Goal: Obtain resource: Obtain resource

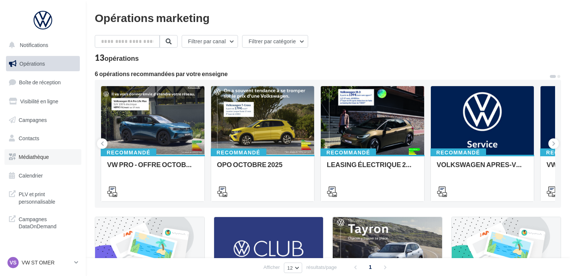
click at [44, 159] on span "Médiathèque" at bounding box center [34, 157] width 30 height 6
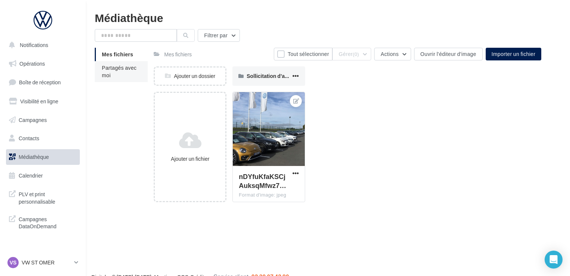
click at [127, 73] on li "Partagés avec moi" at bounding box center [121, 71] width 53 height 21
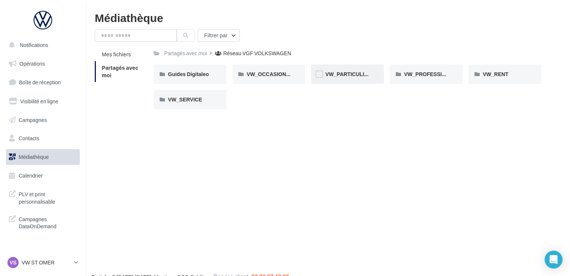
click at [331, 78] on div "VW_PARTICULIERS" at bounding box center [347, 74] width 44 height 7
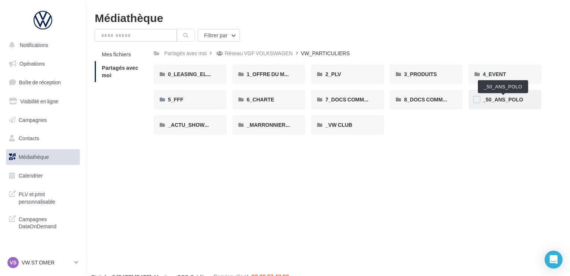
click at [514, 102] on span "_50_ANS_POLO" at bounding box center [503, 99] width 40 height 6
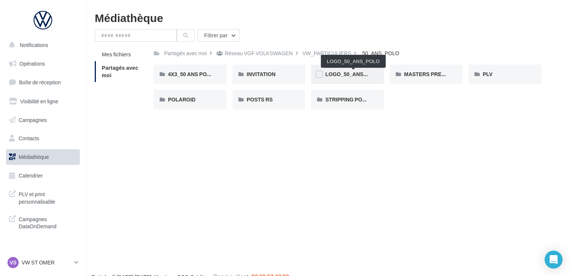
click at [352, 76] on span "LOGO_50_ANS_POLO" at bounding box center [353, 74] width 56 height 6
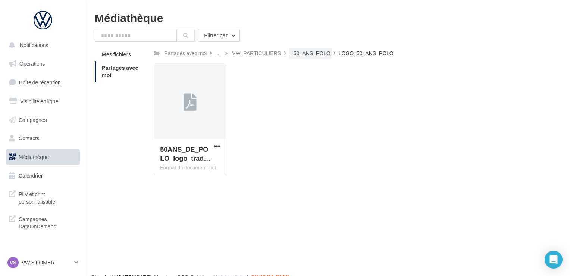
click at [319, 54] on div "_50_ANS_POLO" at bounding box center [311, 53] width 40 height 7
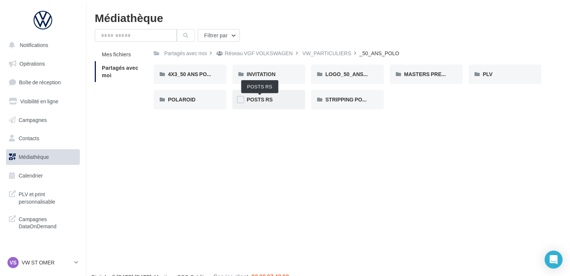
click at [271, 99] on span "POSTS RS" at bounding box center [260, 99] width 26 height 6
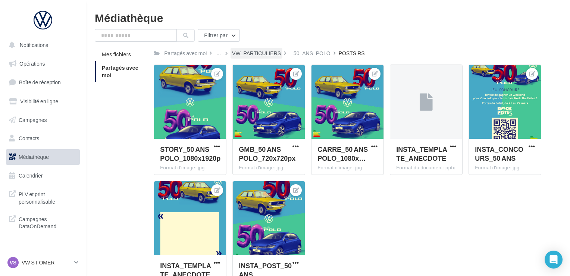
click at [276, 57] on div "VW_PARTICULIERS" at bounding box center [256, 53] width 49 height 7
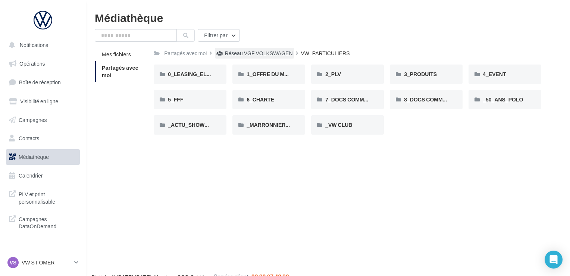
click at [254, 52] on div "Réseau VGF VOLKSWAGEN" at bounding box center [259, 53] width 68 height 7
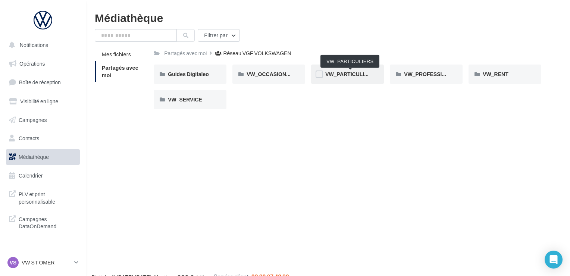
click at [349, 77] on span "VW_PARTICULIERS" at bounding box center [350, 74] width 50 height 6
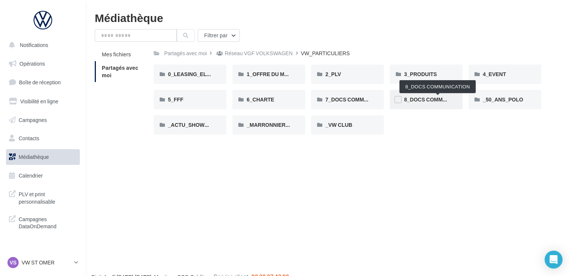
click at [431, 100] on span "8_DOCS COMMUNICATION" at bounding box center [437, 99] width 67 height 6
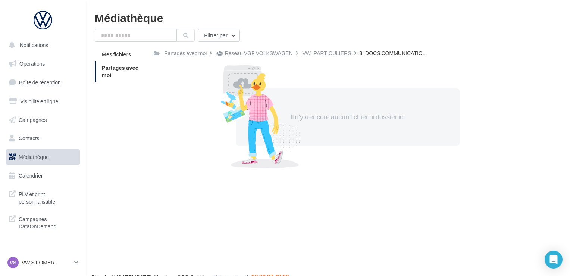
click at [336, 47] on div "Filtrer par Mes fichiers Partagés avec moi Partagés avec moi Réseau VGF VOLKSWA…" at bounding box center [328, 99] width 467 height 141
click at [337, 49] on div "VW_PARTICULIERS" at bounding box center [327, 53] width 52 height 11
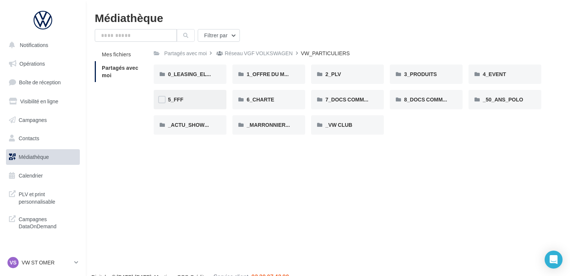
click at [197, 100] on div "5_FFF" at bounding box center [190, 99] width 44 height 7
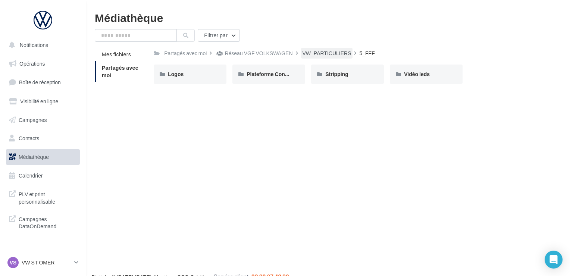
click at [330, 49] on div "VW_PARTICULIERS" at bounding box center [327, 53] width 52 height 11
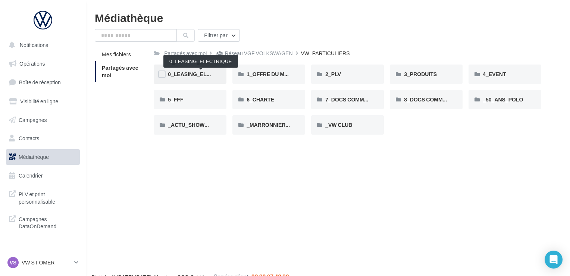
click at [212, 77] on span "0_LEASING_ELECTRIQUE" at bounding box center [201, 74] width 66 height 6
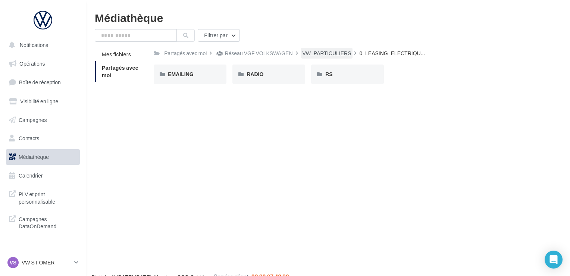
click at [336, 54] on div "VW_PARTICULIERS" at bounding box center [327, 53] width 49 height 7
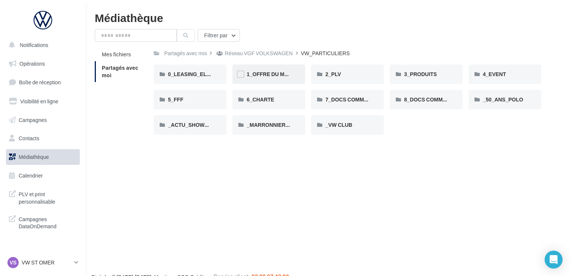
click at [278, 70] on div "1_OFFRE DU MOIS" at bounding box center [269, 74] width 73 height 19
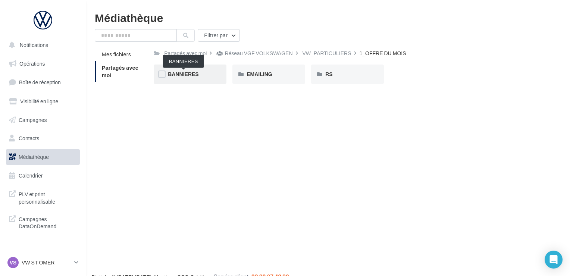
click at [184, 72] on span "BANNIERES" at bounding box center [183, 74] width 31 height 6
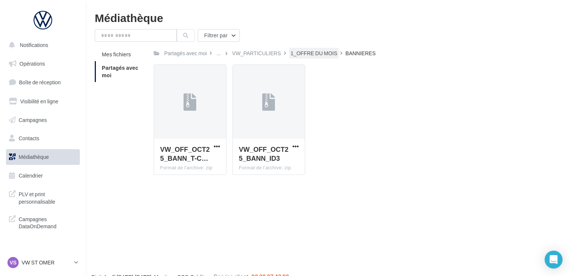
click at [315, 49] on div "1_OFFRE DU MOIS" at bounding box center [314, 53] width 50 height 11
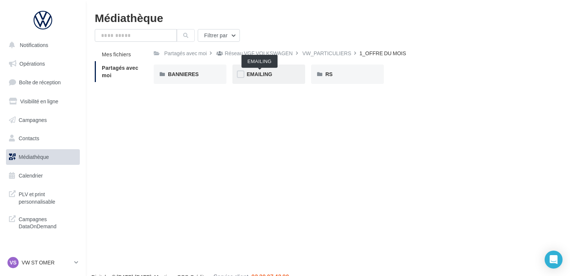
click at [255, 76] on span "EMAILING" at bounding box center [259, 74] width 25 height 6
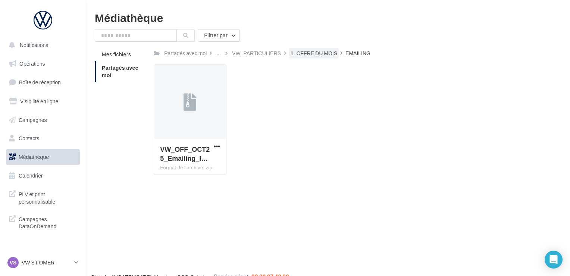
click at [308, 49] on div "1_OFFRE DU MOIS" at bounding box center [314, 53] width 50 height 11
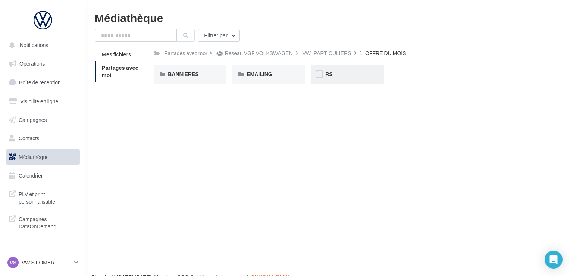
click at [344, 77] on div "RS" at bounding box center [347, 74] width 44 height 7
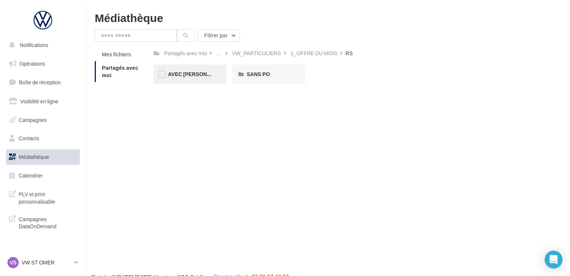
click at [202, 79] on div "AVEC PO" at bounding box center [190, 74] width 73 height 19
click at [208, 76] on div "ID.3" at bounding box center [190, 74] width 44 height 7
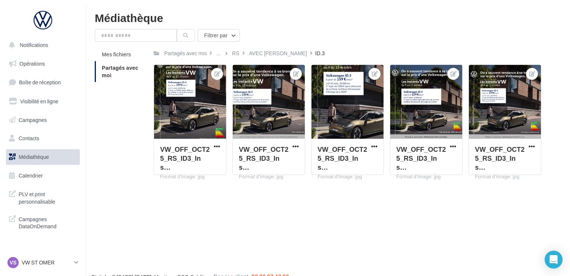
click at [260, 59] on div "Partagés avec moi ... RS AVEC PO ID.3 Rs Partagé par Réseau VGF VOLKSWAGEN VW_O…" at bounding box center [348, 114] width 388 height 133
click at [261, 57] on div "AVEC PO" at bounding box center [278, 53] width 61 height 11
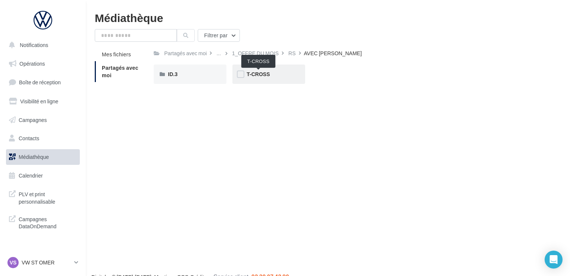
click at [258, 73] on span "T-CROSS" at bounding box center [258, 74] width 23 height 6
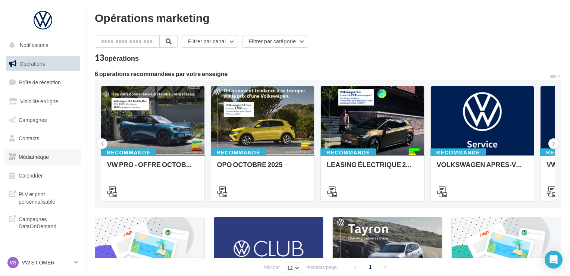
click at [51, 163] on link "Médiathèque" at bounding box center [42, 157] width 77 height 16
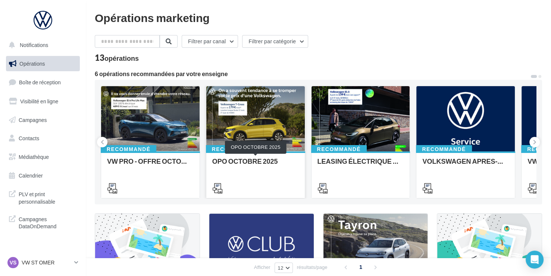
click at [266, 161] on div "OPO OCTOBRE 2025" at bounding box center [255, 165] width 87 height 15
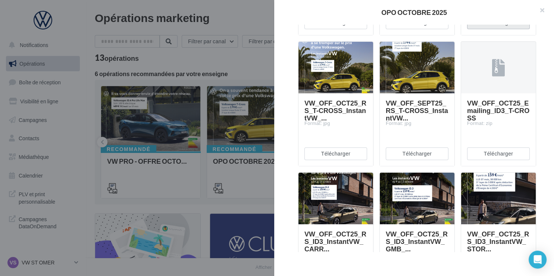
scroll to position [730, 0]
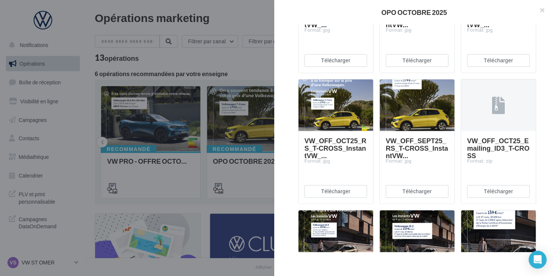
click at [244, 65] on div at bounding box center [277, 138] width 554 height 276
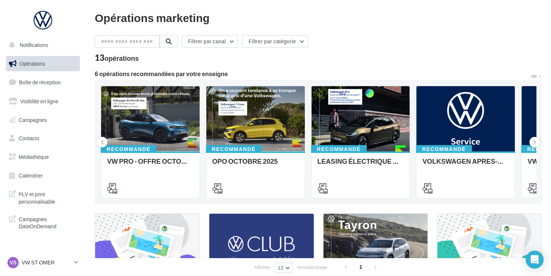
click at [122, 49] on div "Filtrer par canal Filtrer par catégorie" at bounding box center [319, 43] width 448 height 16
drag, startPoint x: 121, startPoint y: 43, endPoint x: 125, endPoint y: 27, distance: 16.8
click at [120, 42] on input "text" at bounding box center [128, 41] width 66 height 13
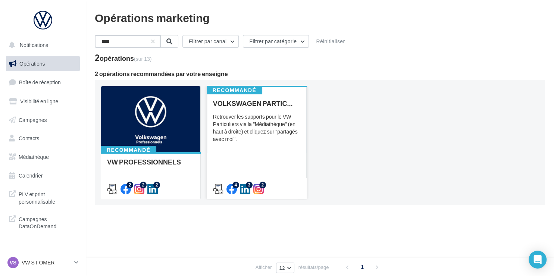
type input "****"
click at [264, 116] on div "Retrouver les supports pour le VW Particuliers via la "Médiathèque" (en haut à …" at bounding box center [256, 128] width 87 height 30
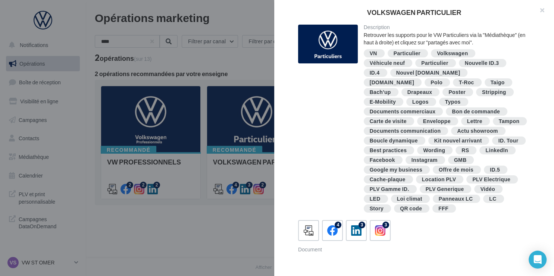
scroll to position [0, 0]
click at [228, 246] on div at bounding box center [277, 138] width 554 height 276
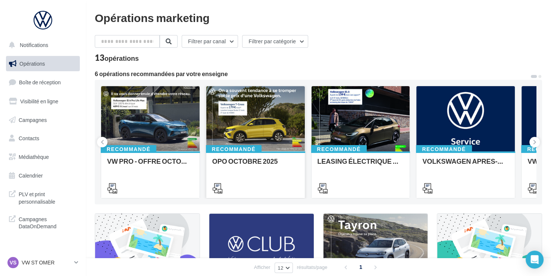
click at [278, 113] on div at bounding box center [255, 119] width 99 height 66
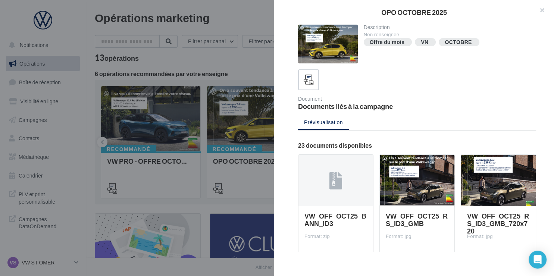
click at [219, 73] on div at bounding box center [277, 138] width 554 height 276
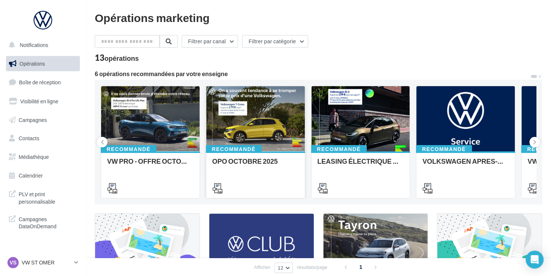
click at [258, 97] on div at bounding box center [255, 119] width 99 height 66
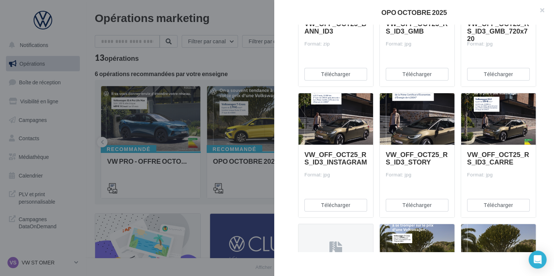
scroll to position [225, 0]
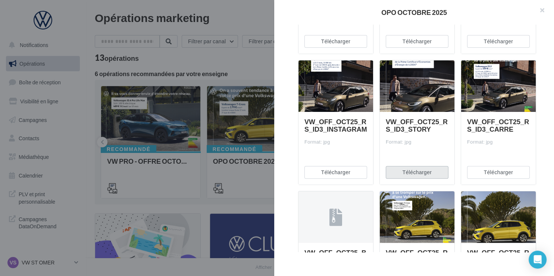
click at [416, 171] on button "Télécharger" at bounding box center [417, 172] width 63 height 13
click at [422, 96] on div at bounding box center [417, 86] width 75 height 52
